Goal: Find specific page/section: Find specific page/section

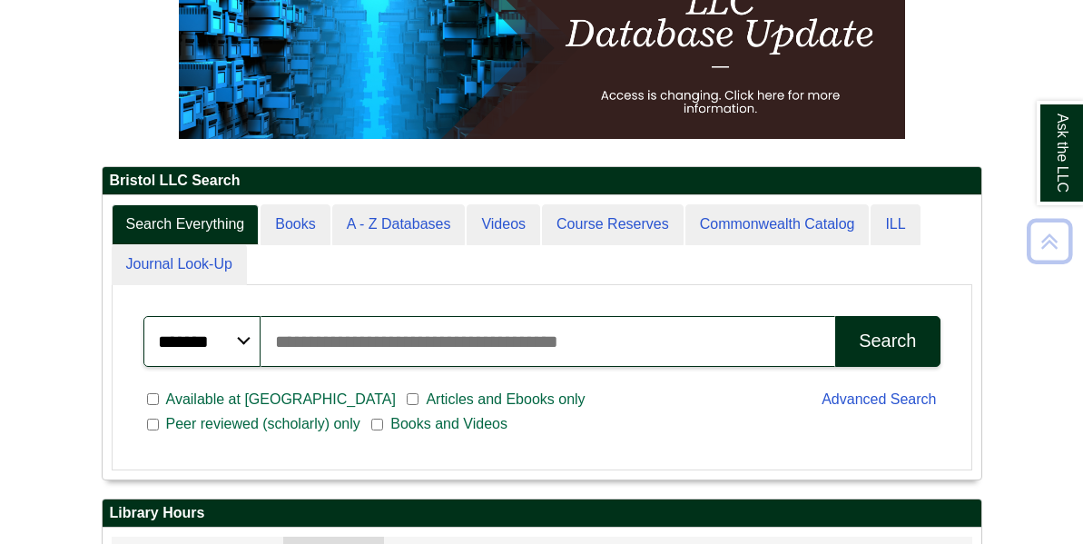
scroll to position [276, 0]
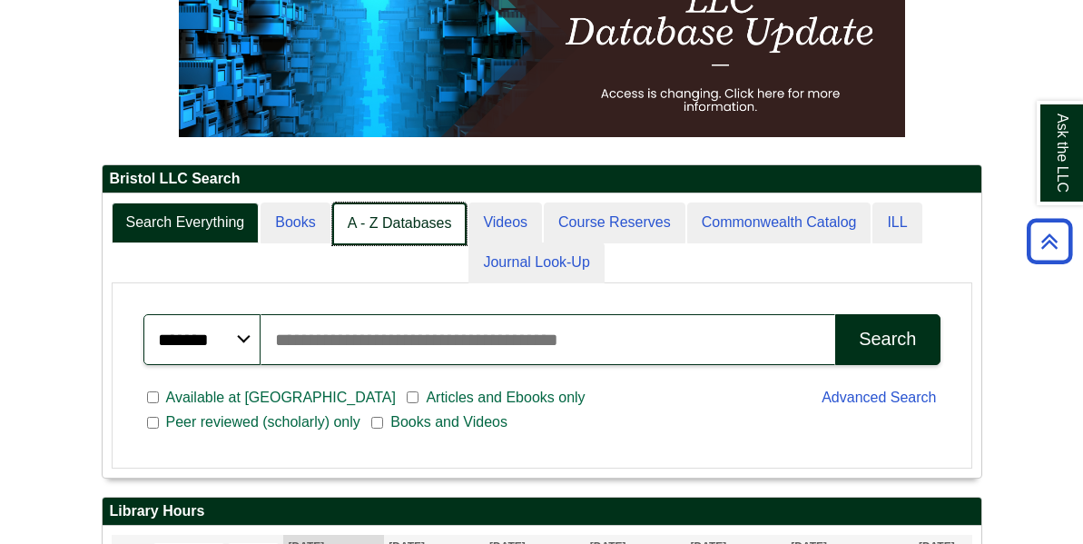
click at [404, 245] on link "A - Z Databases" at bounding box center [399, 223] width 135 height 43
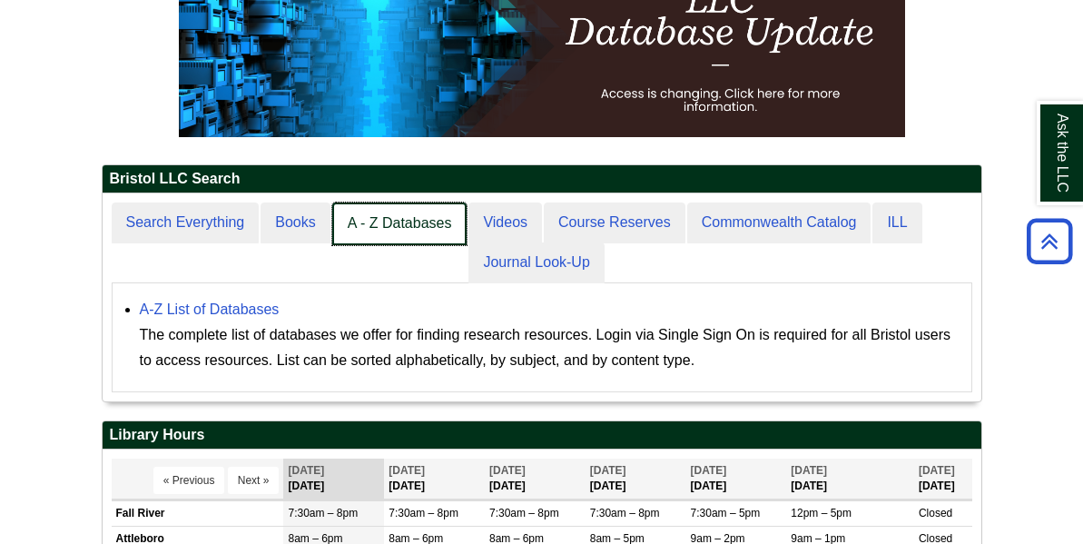
click at [404, 245] on link "A - Z Databases" at bounding box center [399, 223] width 135 height 43
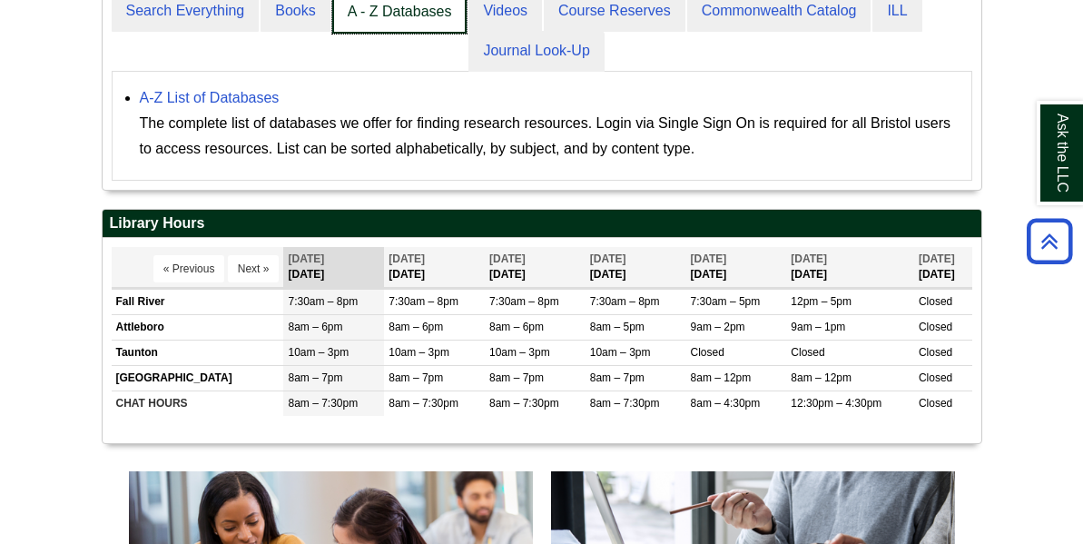
scroll to position [491, 0]
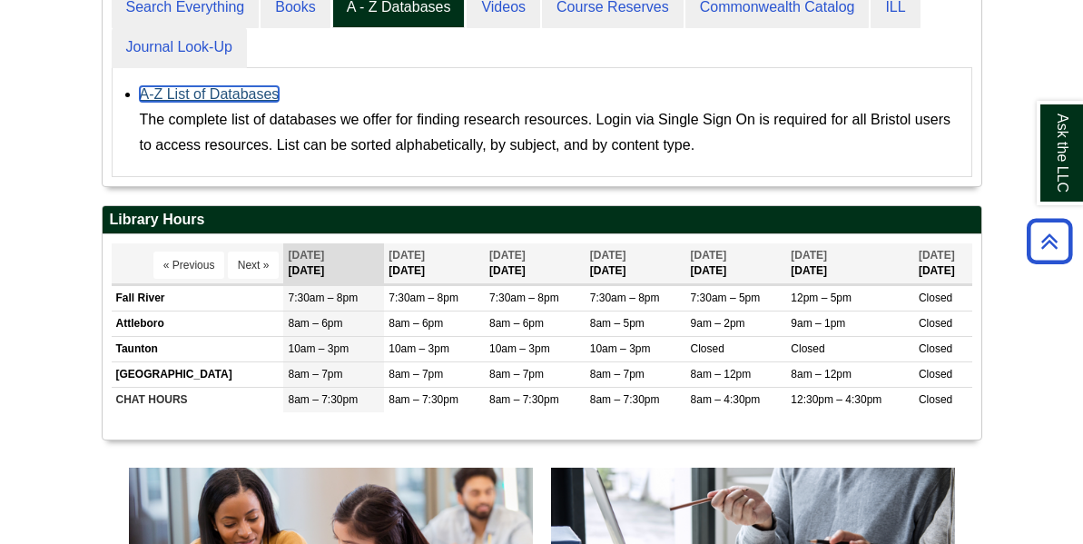
click at [202, 102] on link "A-Z List of Databases" at bounding box center [210, 93] width 140 height 15
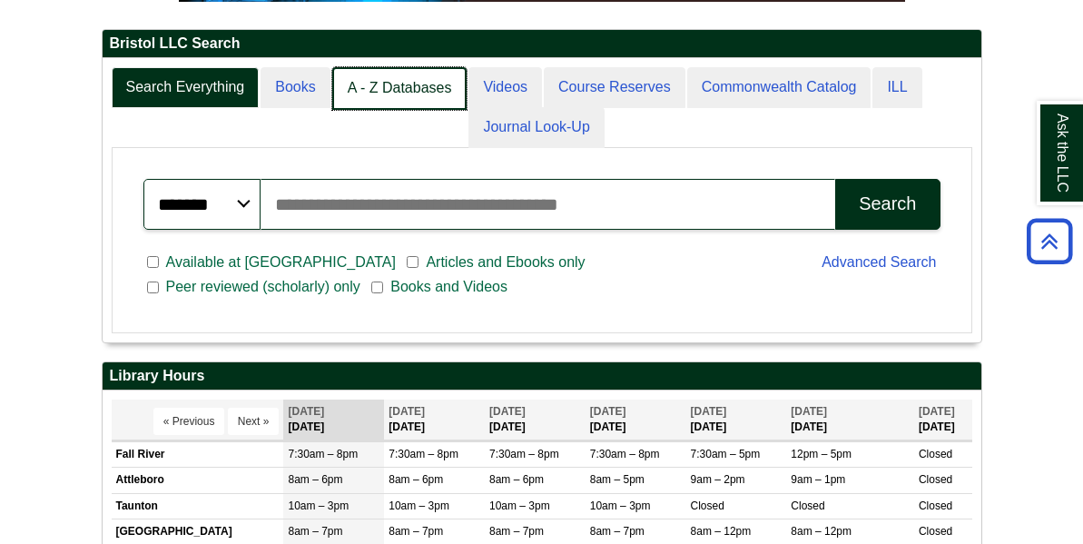
click at [404, 110] on link "A - Z Databases" at bounding box center [399, 88] width 135 height 43
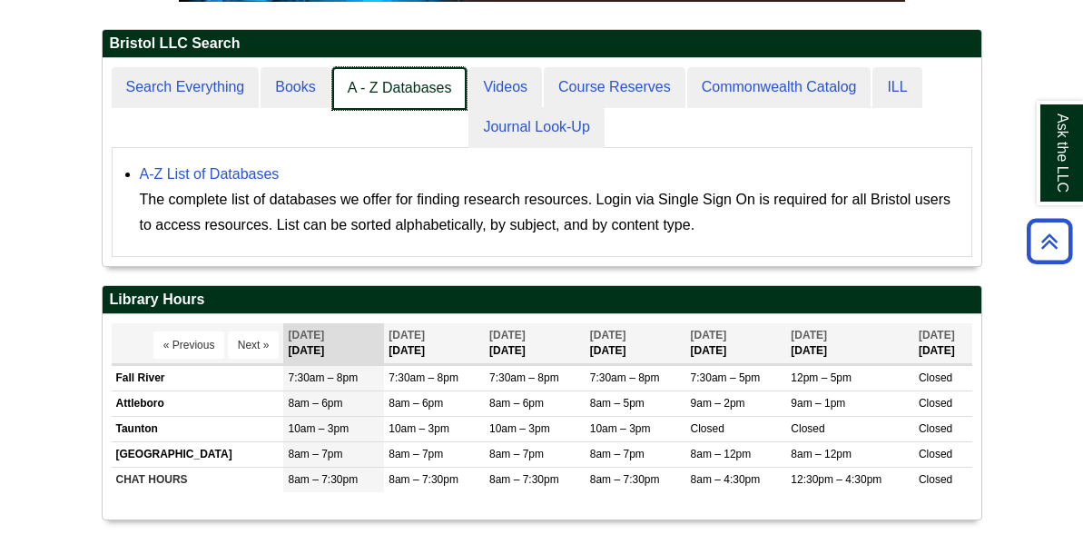
click at [404, 110] on link "A - Z Databases" at bounding box center [399, 88] width 135 height 43
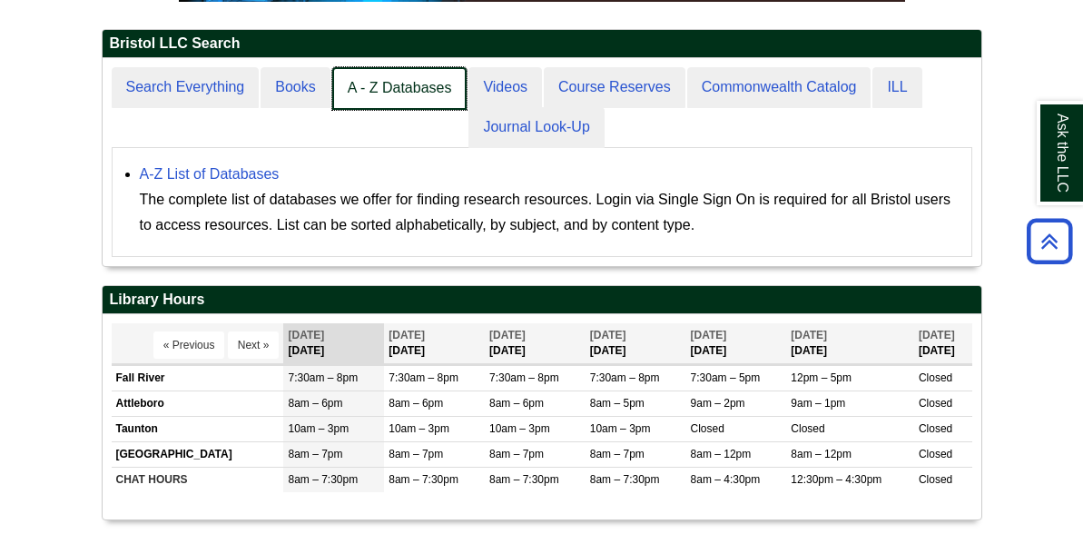
click at [404, 110] on link "A - Z Databases" at bounding box center [399, 88] width 135 height 43
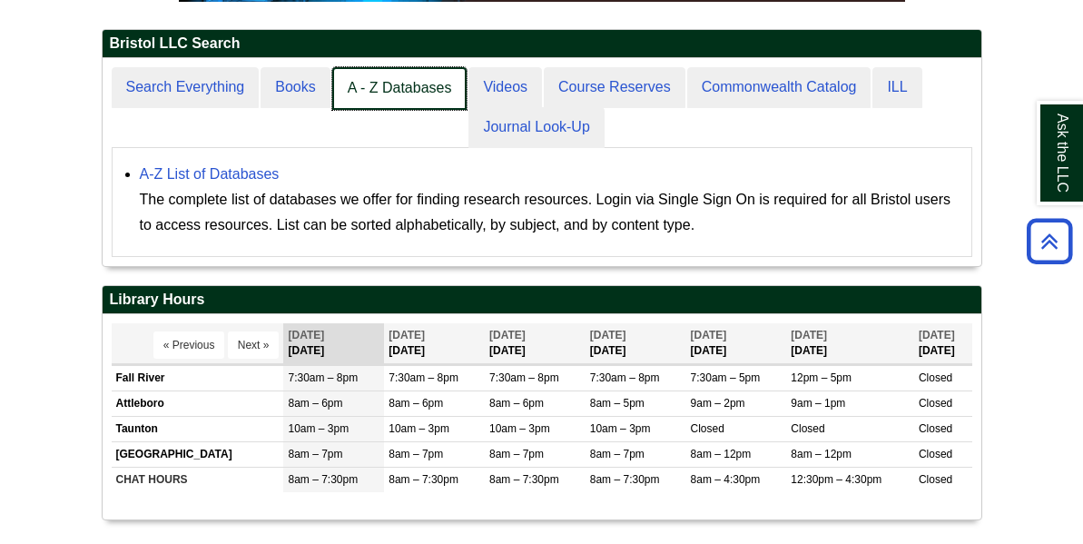
click at [391, 110] on link "A - Z Databases" at bounding box center [399, 88] width 135 height 43
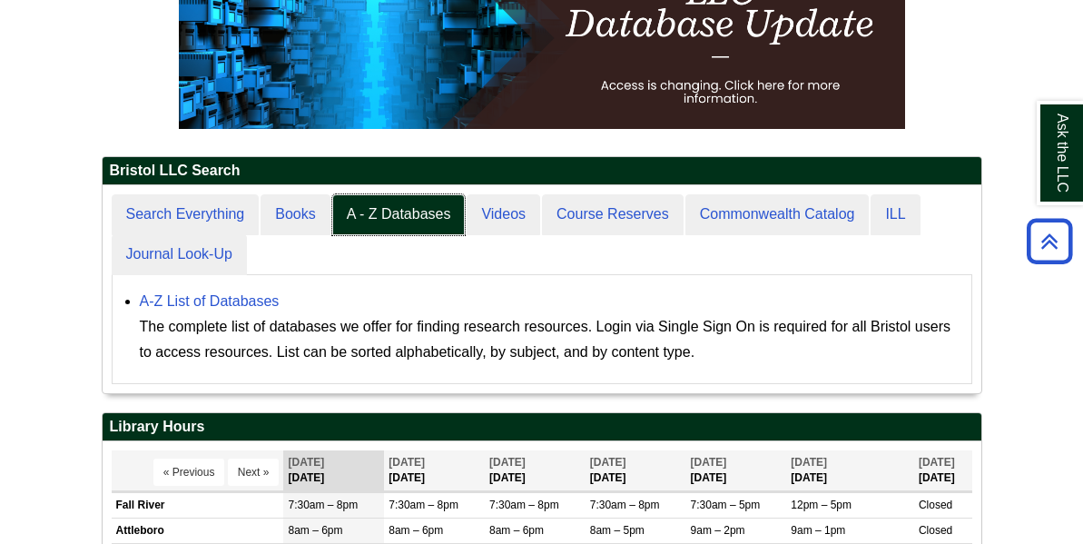
scroll to position [283, 0]
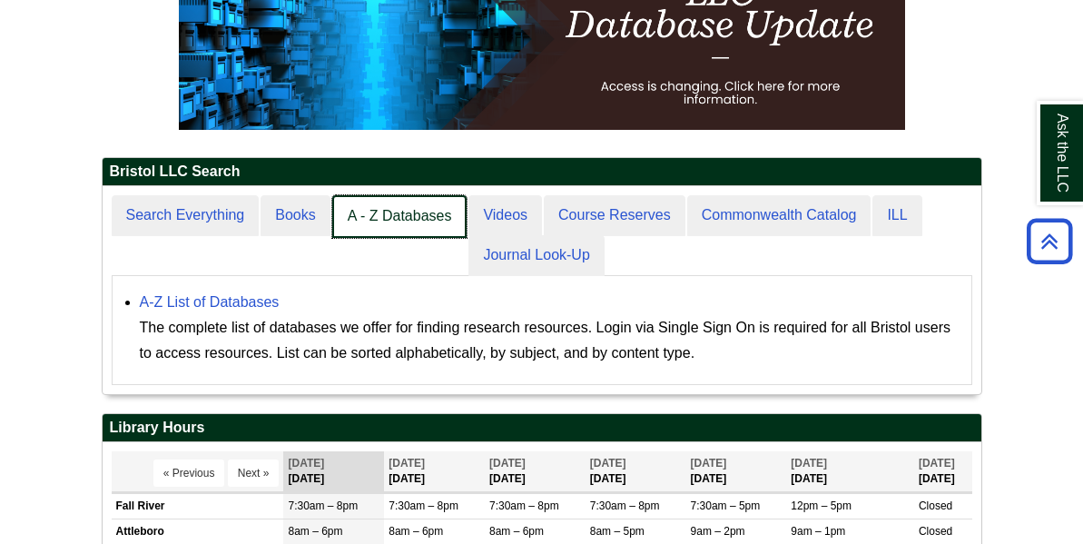
click at [380, 238] on link "A - Z Databases" at bounding box center [399, 216] width 135 height 43
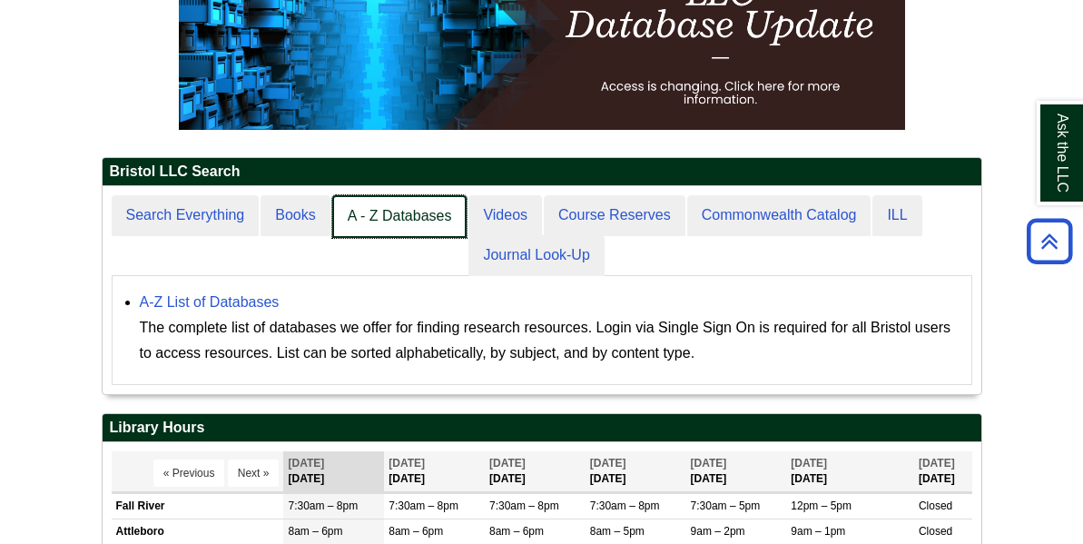
click at [380, 238] on link "A - Z Databases" at bounding box center [399, 216] width 135 height 43
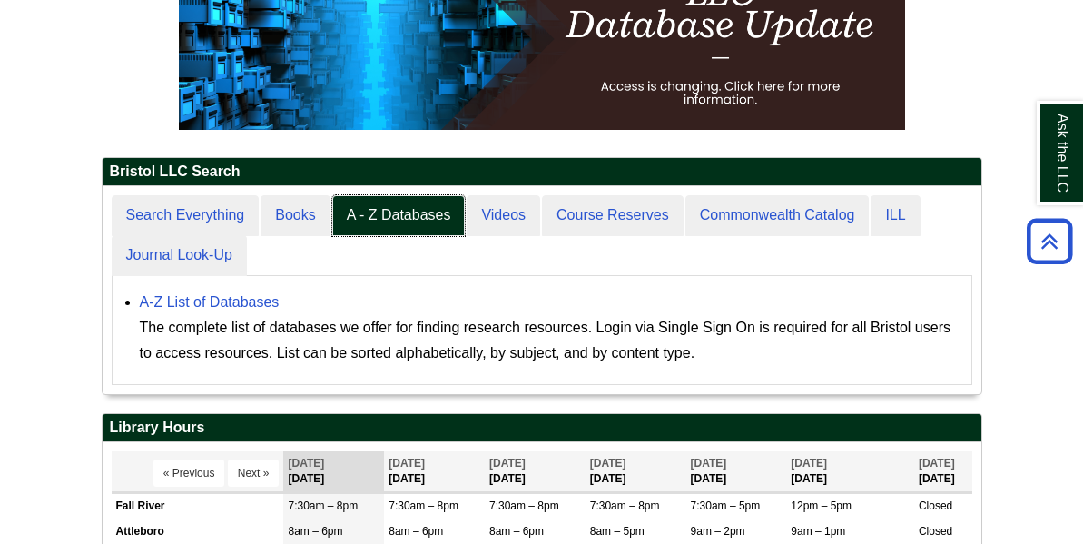
scroll to position [207, 879]
click at [216, 310] on link "A-Z List of Databases" at bounding box center [210, 301] width 140 height 15
